Goal: Task Accomplishment & Management: Manage account settings

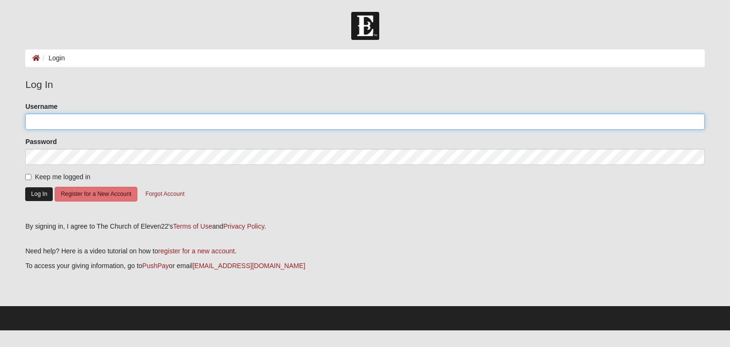
type input "tracyanield"
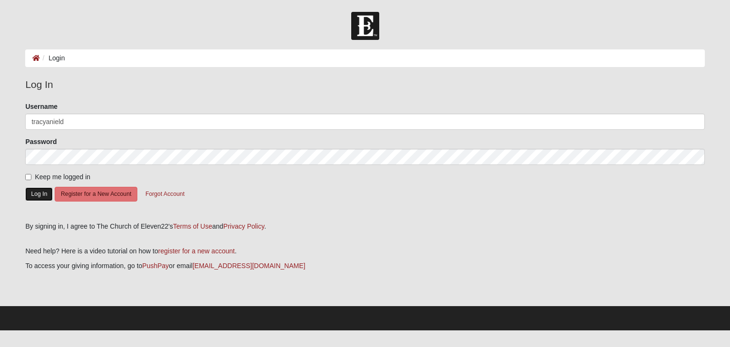
click at [42, 194] on button "Log In" at bounding box center [39, 194] width 28 height 14
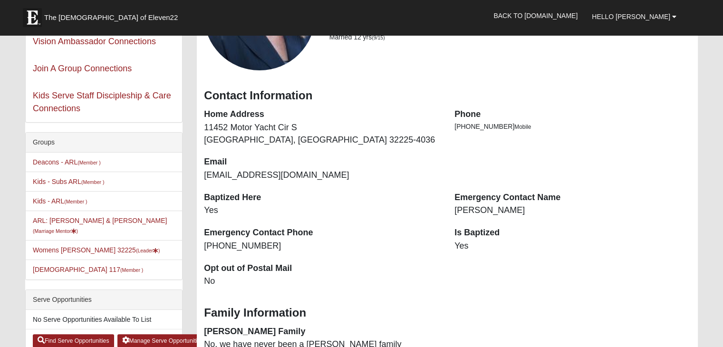
scroll to position [129, 0]
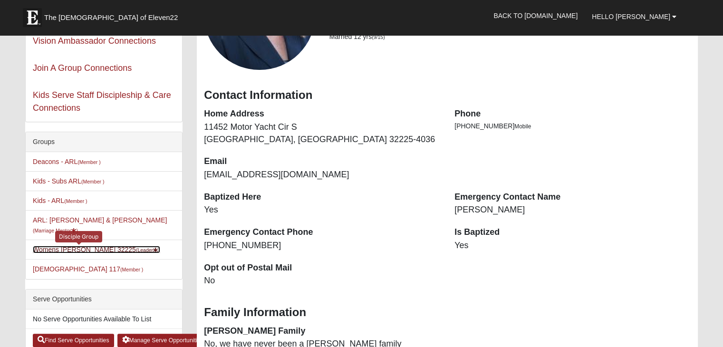
click at [64, 246] on link "Womens [PERSON_NAME] 32225 (Leader )" at bounding box center [96, 250] width 127 height 8
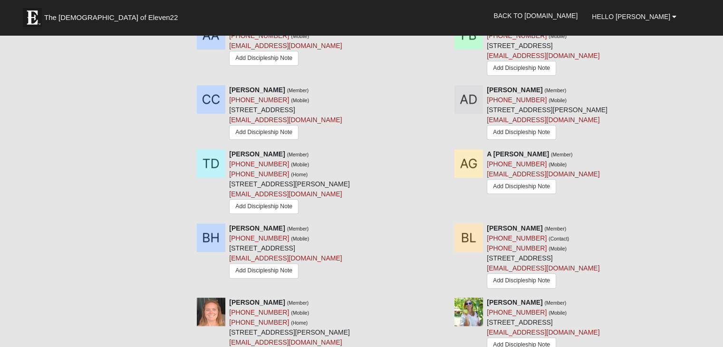
scroll to position [559, 0]
click at [64, 240] on div "Groups Deacons - ARL (Member ) Kids - Subs ARL (Member ) Kids - ARL (Member ) A…" at bounding box center [361, 89] width 687 height 1216
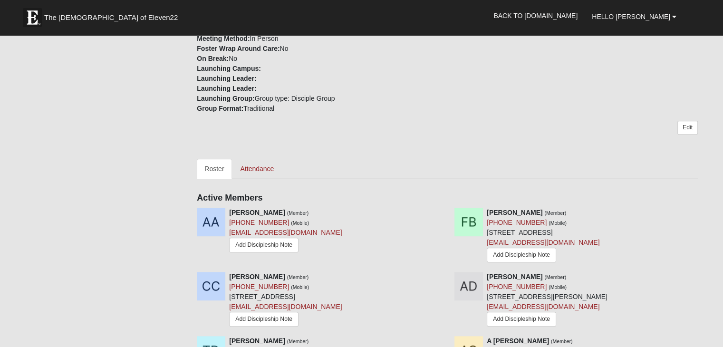
scroll to position [377, 0]
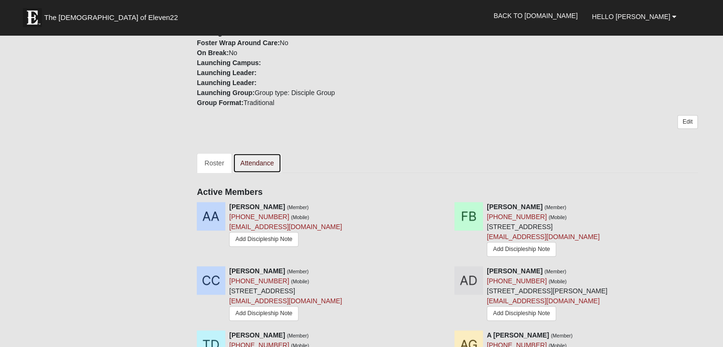
click at [259, 153] on link "Attendance" at bounding box center [257, 163] width 49 height 20
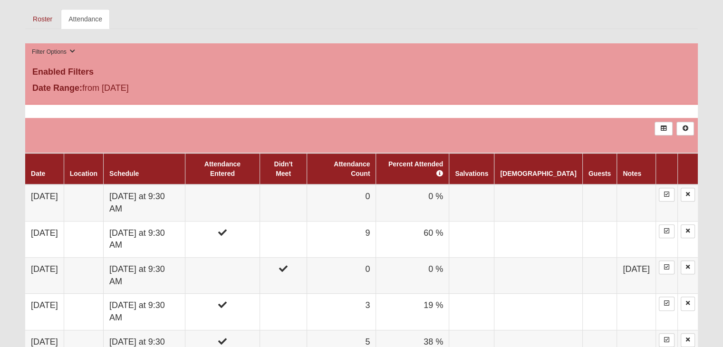
scroll to position [503, 0]
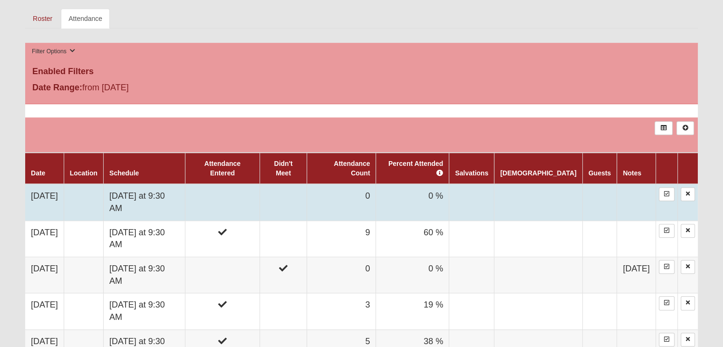
click at [139, 185] on td "Monday at 9:30 AM" at bounding box center [145, 202] width 82 height 37
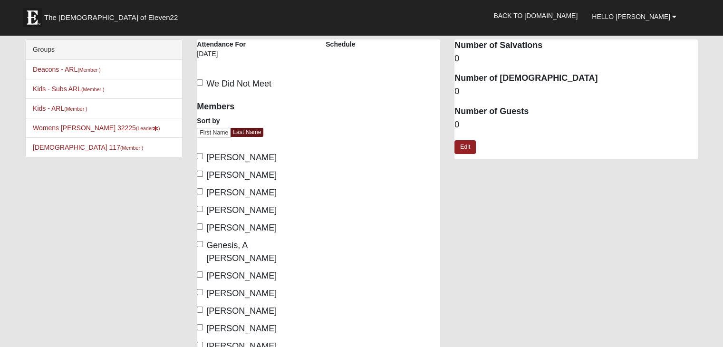
click at [202, 177] on label "Bodin, Frankie" at bounding box center [237, 175] width 80 height 13
click at [202, 177] on input "Bodin, Frankie" at bounding box center [200, 174] width 6 height 6
checkbox input "true"
click at [201, 193] on input "Canaday, Christy" at bounding box center [200, 191] width 6 height 6
checkbox input "true"
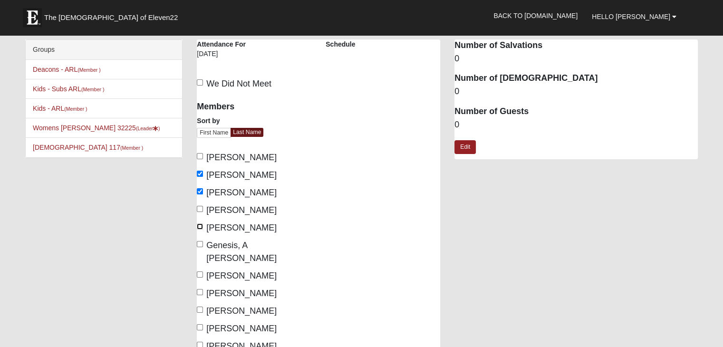
click at [200, 225] on input "Delapaz, Taylor" at bounding box center [200, 226] width 6 height 6
checkbox input "true"
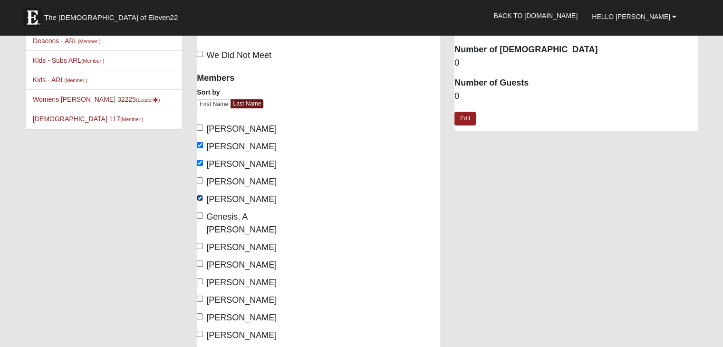
scroll to position [42, 0]
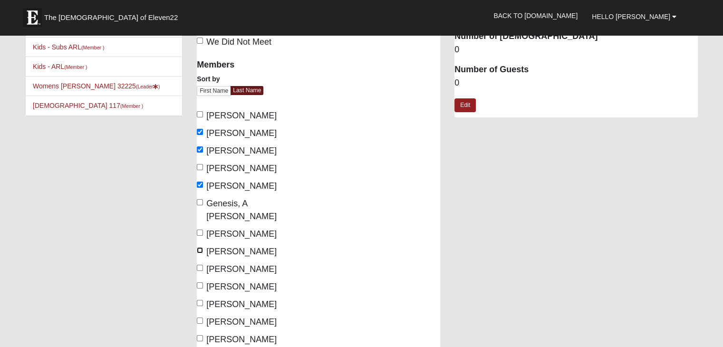
click at [201, 247] on input "Lilley, Britney" at bounding box center [200, 250] width 6 height 6
checkbox input "true"
click at [200, 263] on label "Lindaas, Taylor" at bounding box center [237, 269] width 80 height 13
click at [200, 265] on input "Lindaas, Taylor" at bounding box center [200, 268] width 6 height 6
checkbox input "true"
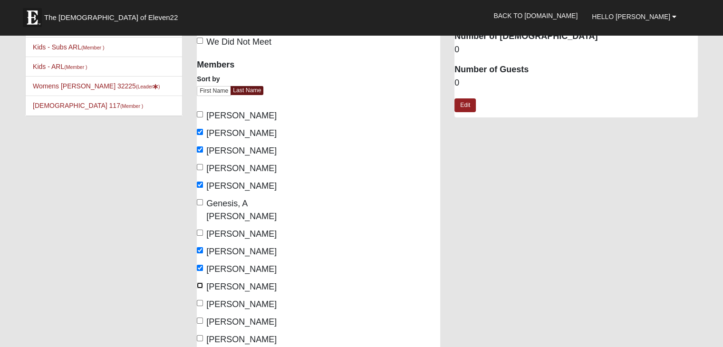
click at [201, 282] on input "McMillian, Kaylin" at bounding box center [200, 285] width 6 height 6
checkbox input "true"
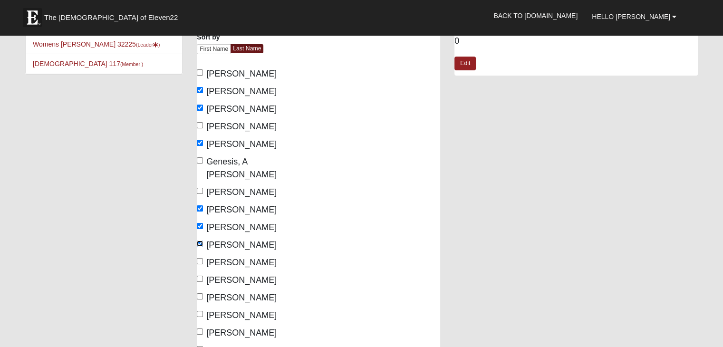
scroll to position [93, 0]
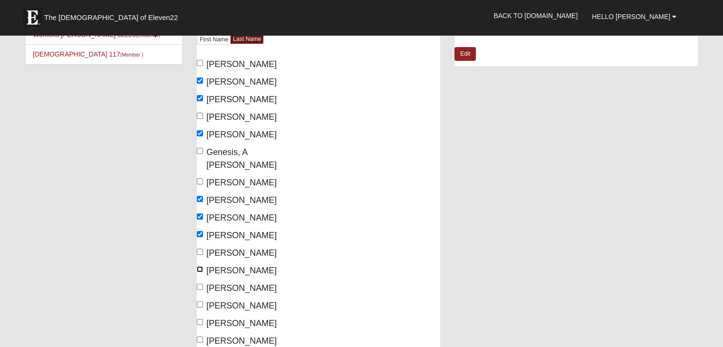
click at [200, 266] on input "Nield, Tracy" at bounding box center [200, 269] width 6 height 6
checkbox input "true"
click at [199, 284] on input "Pondozzi, Christine" at bounding box center [200, 287] width 6 height 6
checkbox input "true"
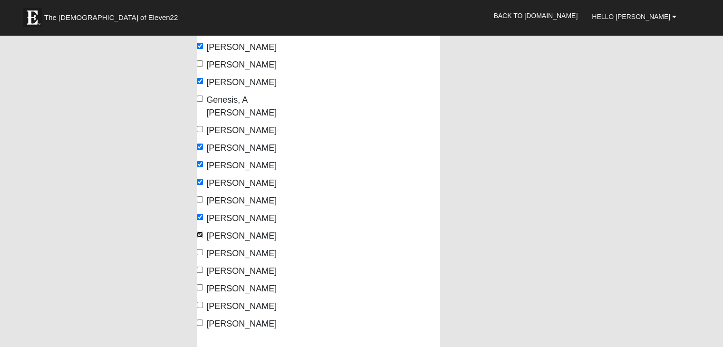
scroll to position [146, 0]
click at [198, 283] on input "Walos, GiGi" at bounding box center [200, 286] width 6 height 6
checkbox input "true"
click at [200, 301] on input "Wright, Kathy" at bounding box center [200, 304] width 6 height 6
checkbox input "true"
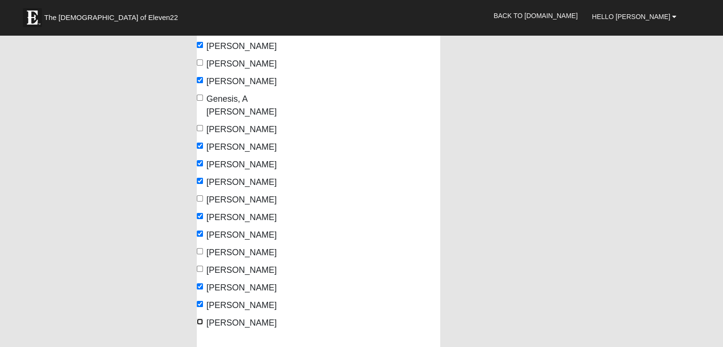
click at [200, 318] on input "Wright, Samantha" at bounding box center [200, 321] width 6 height 6
checkbox input "true"
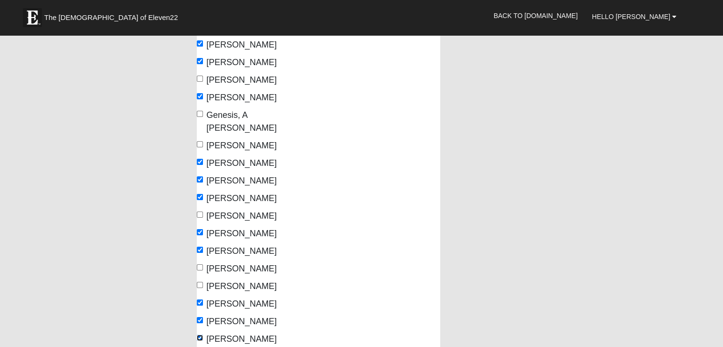
scroll to position [94, 0]
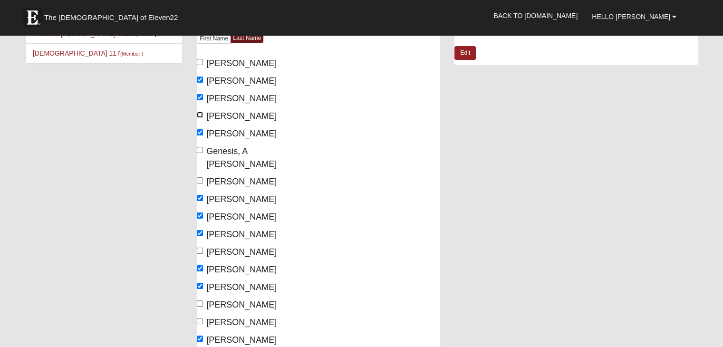
click at [200, 115] on input "Deans, Allison" at bounding box center [200, 115] width 6 height 6
checkbox input "true"
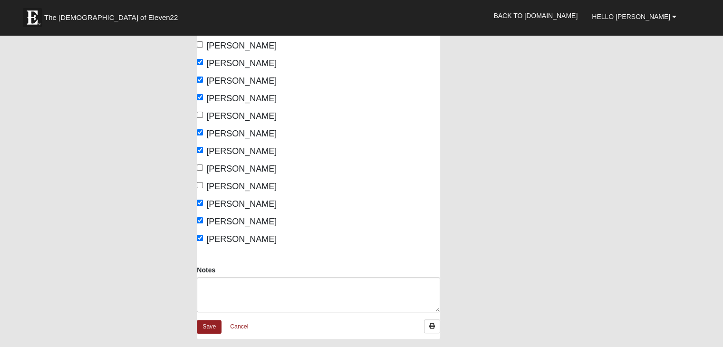
scroll to position [231, 0]
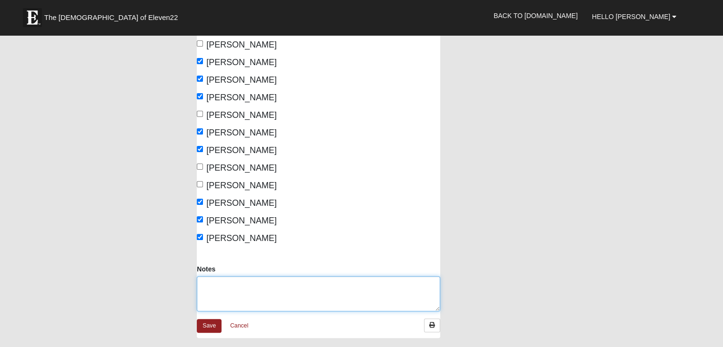
drag, startPoint x: 205, startPoint y: 310, endPoint x: 352, endPoint y: 280, distance: 150.0
click at [352, 280] on textarea "Notes" at bounding box center [318, 293] width 243 height 35
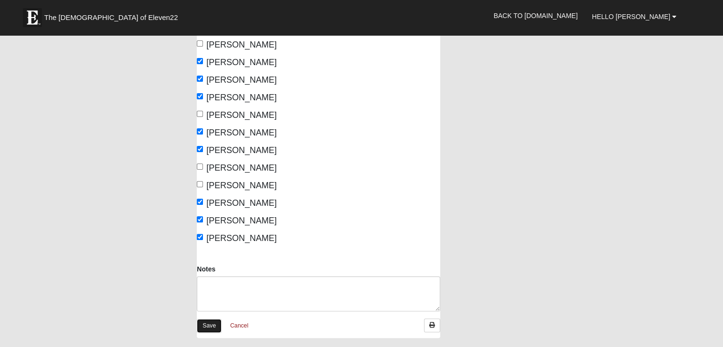
click at [206, 319] on link "Save" at bounding box center [209, 326] width 25 height 14
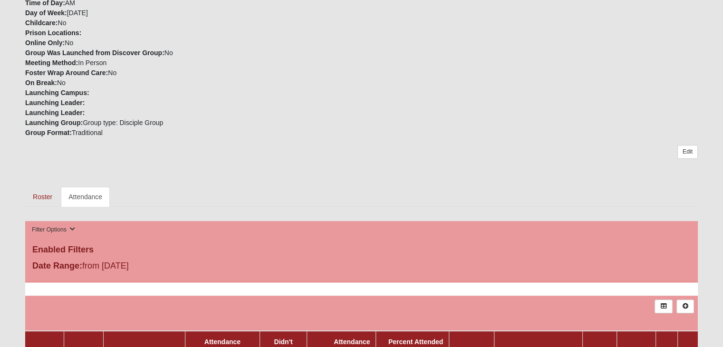
scroll to position [319, 0]
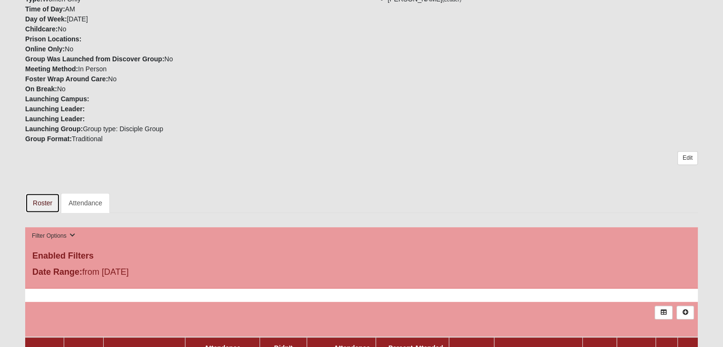
click at [43, 198] on link "Roster" at bounding box center [42, 203] width 35 height 20
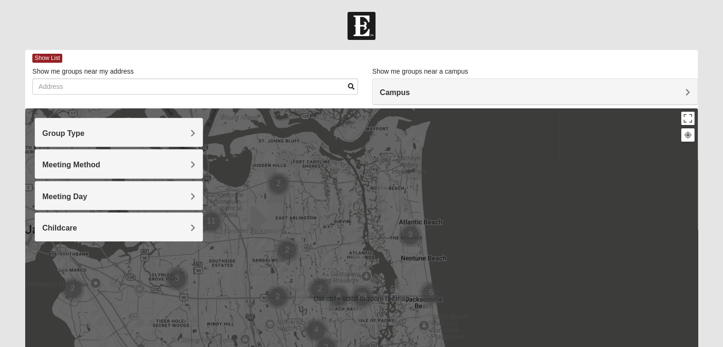
scroll to position [8, 0]
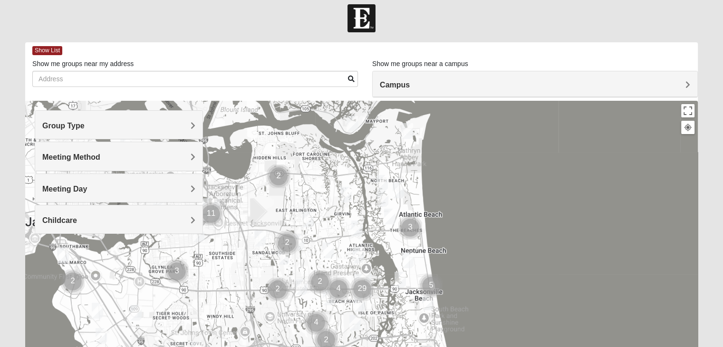
click at [157, 125] on h4 "Group Type" at bounding box center [118, 125] width 153 height 9
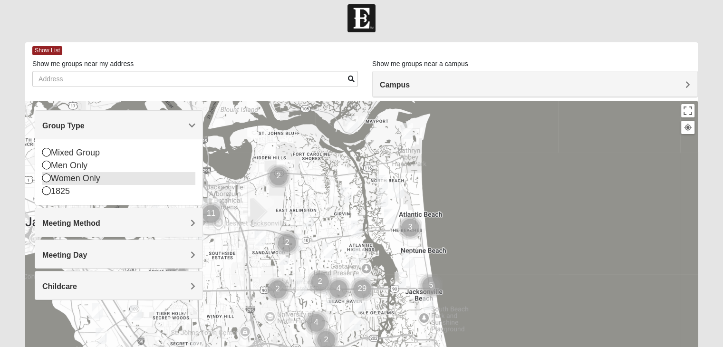
click at [107, 178] on div "Women Only" at bounding box center [118, 178] width 153 height 13
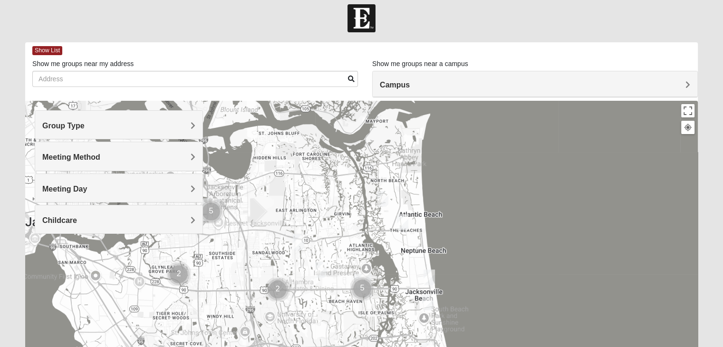
click at [97, 198] on div "Meeting Day" at bounding box center [118, 188] width 167 height 28
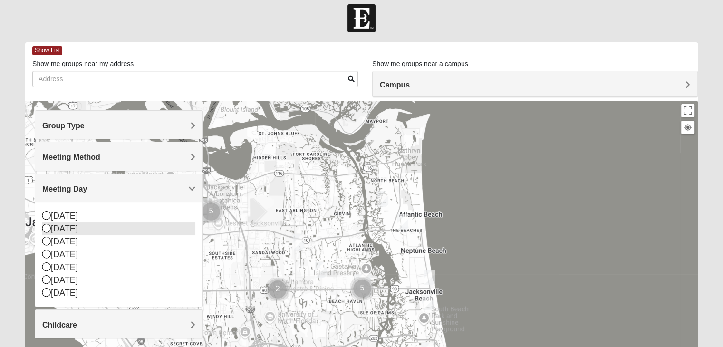
click at [80, 230] on div "[DATE]" at bounding box center [118, 228] width 153 height 13
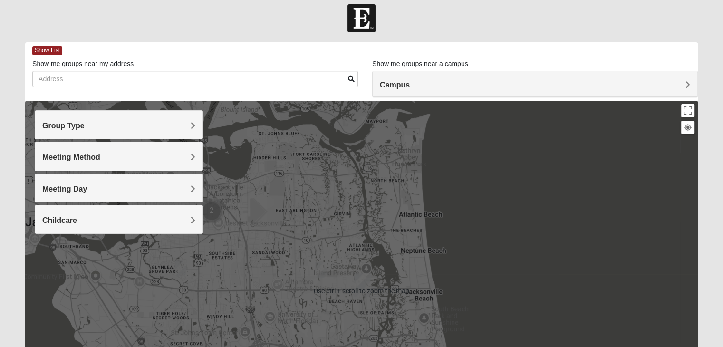
scroll to position [11, 0]
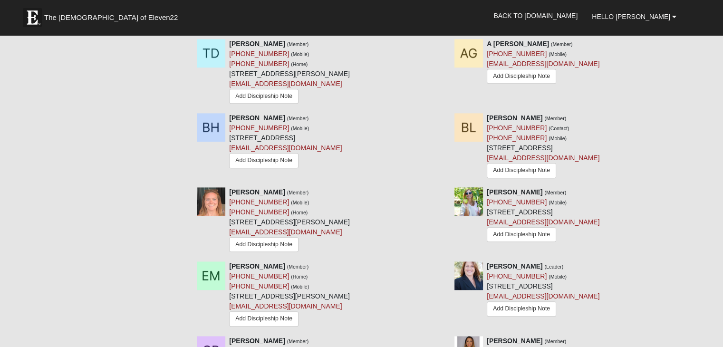
scroll to position [668, 0]
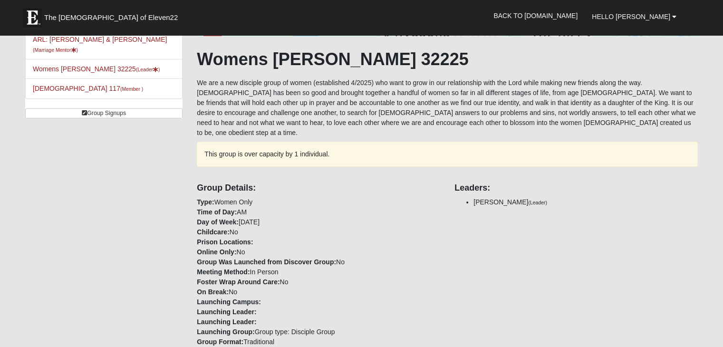
scroll to position [140, 0]
